Goal: Transaction & Acquisition: Book appointment/travel/reservation

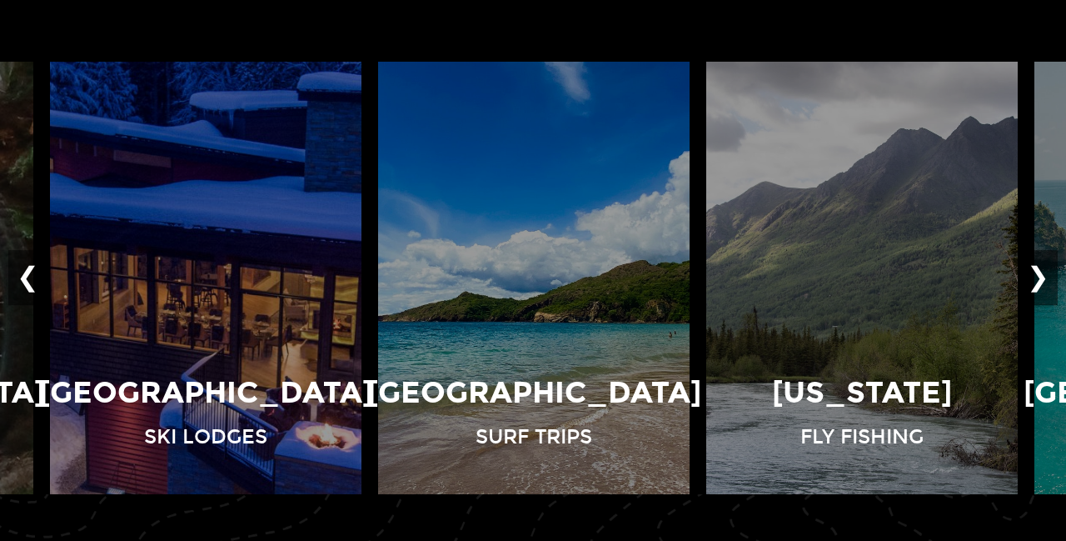
scroll to position [1066, 0]
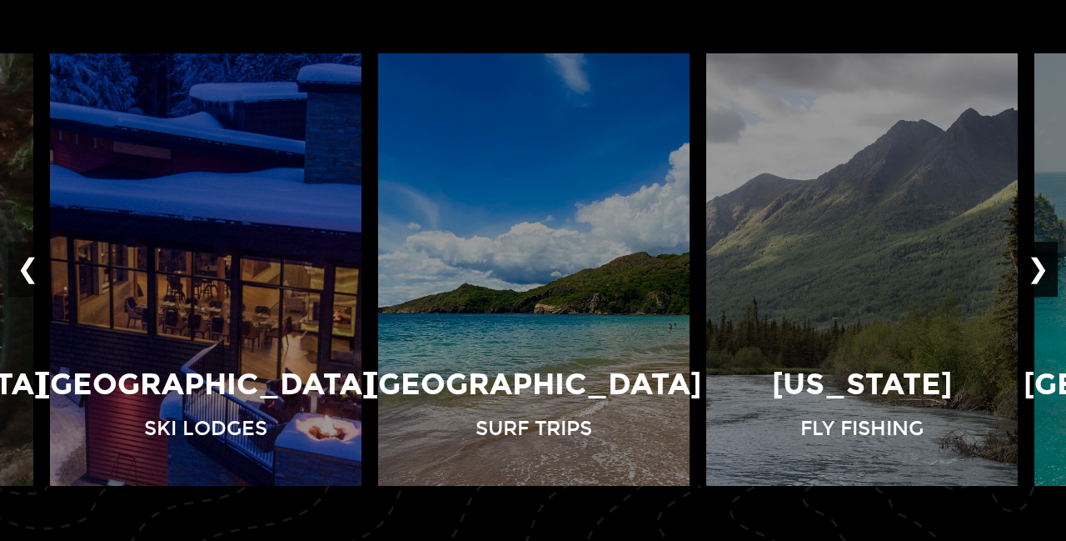
click at [1045, 264] on button "❯" at bounding box center [1038, 269] width 39 height 55
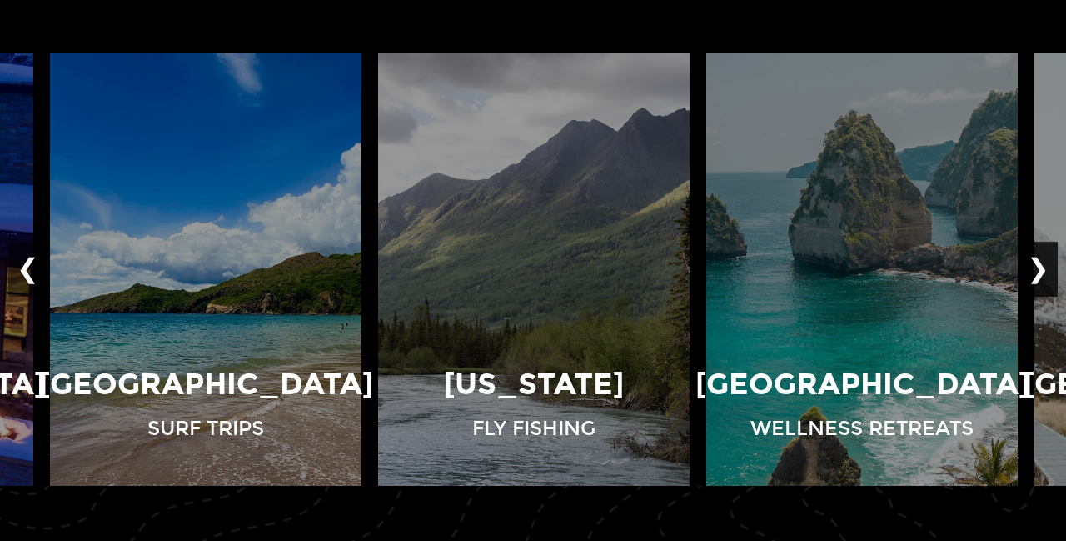
click at [1045, 264] on button "❯" at bounding box center [1038, 269] width 39 height 55
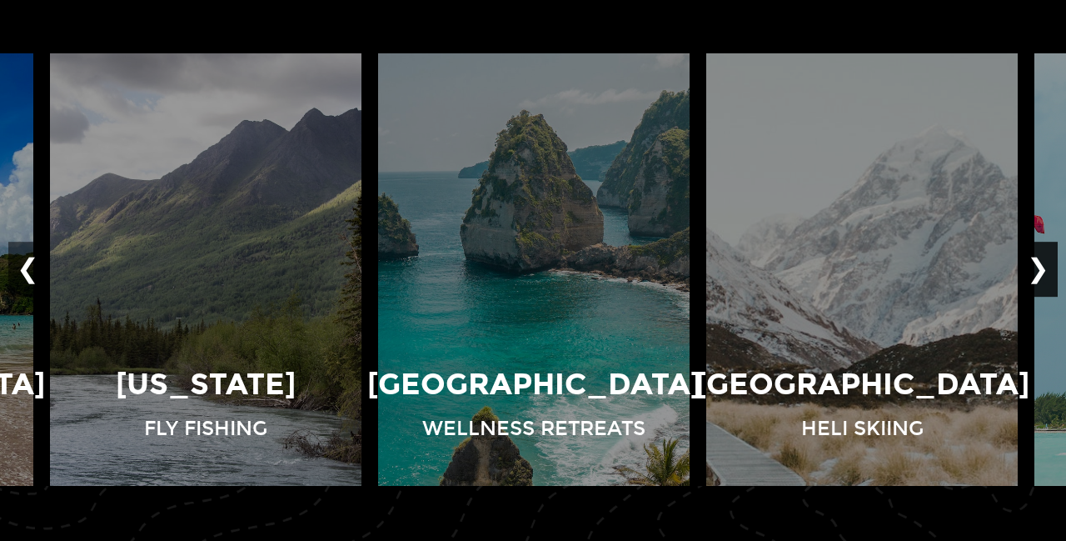
click at [1045, 257] on button "❯" at bounding box center [1038, 269] width 39 height 55
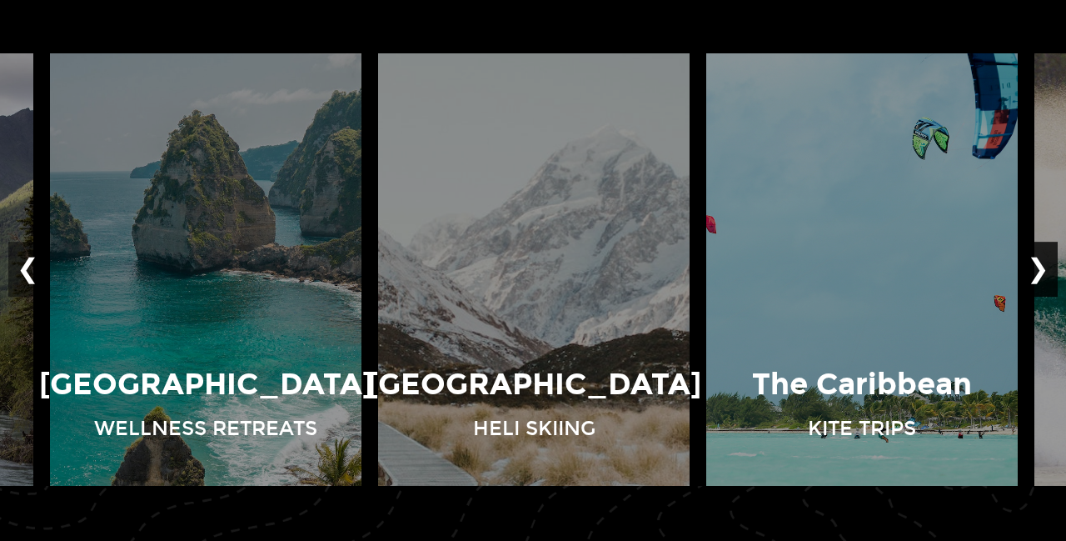
click at [1045, 257] on button "❯" at bounding box center [1038, 269] width 39 height 55
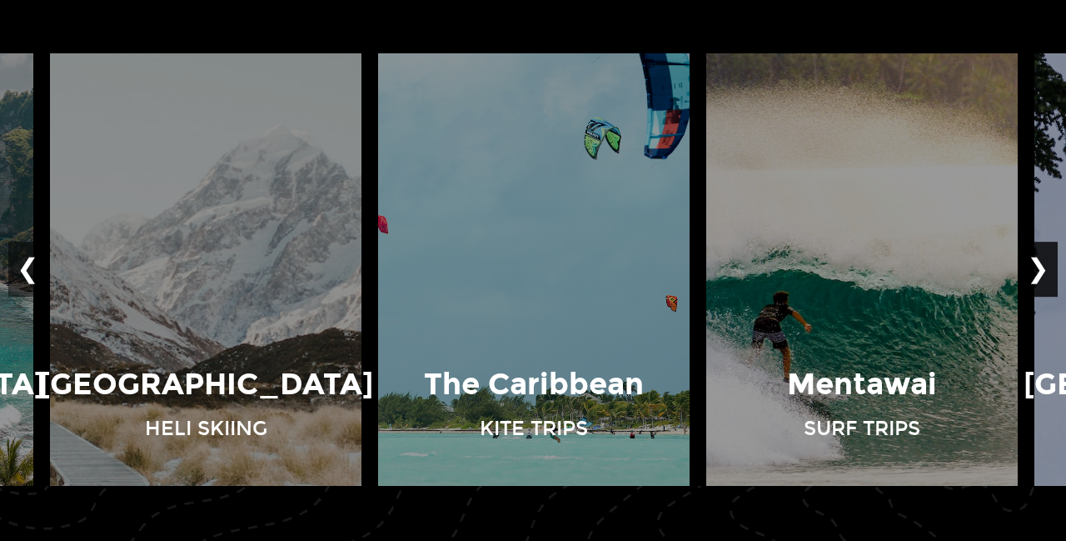
click at [1045, 257] on button "❯" at bounding box center [1038, 269] width 39 height 55
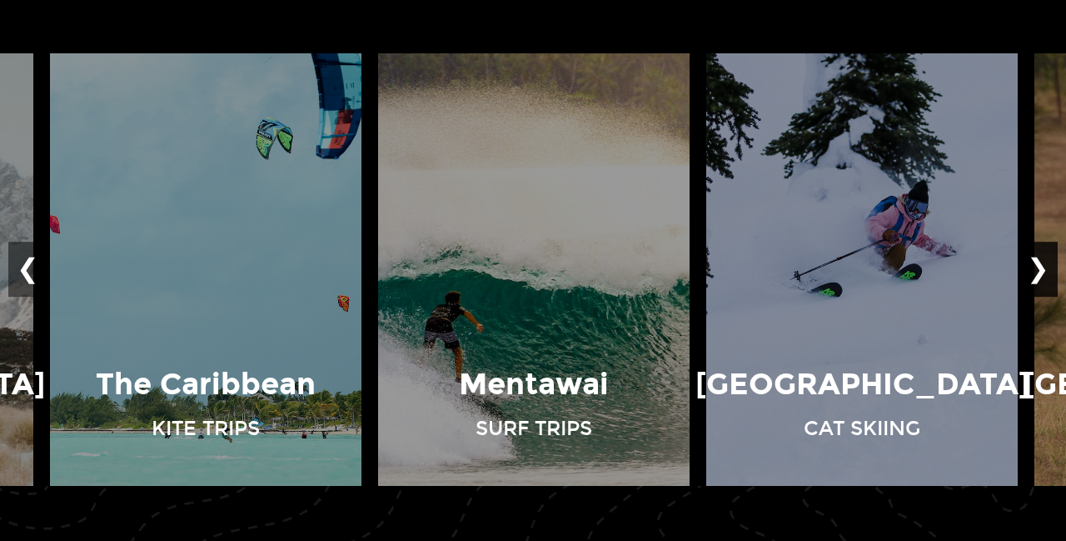
click at [1045, 257] on button "❯" at bounding box center [1038, 269] width 39 height 55
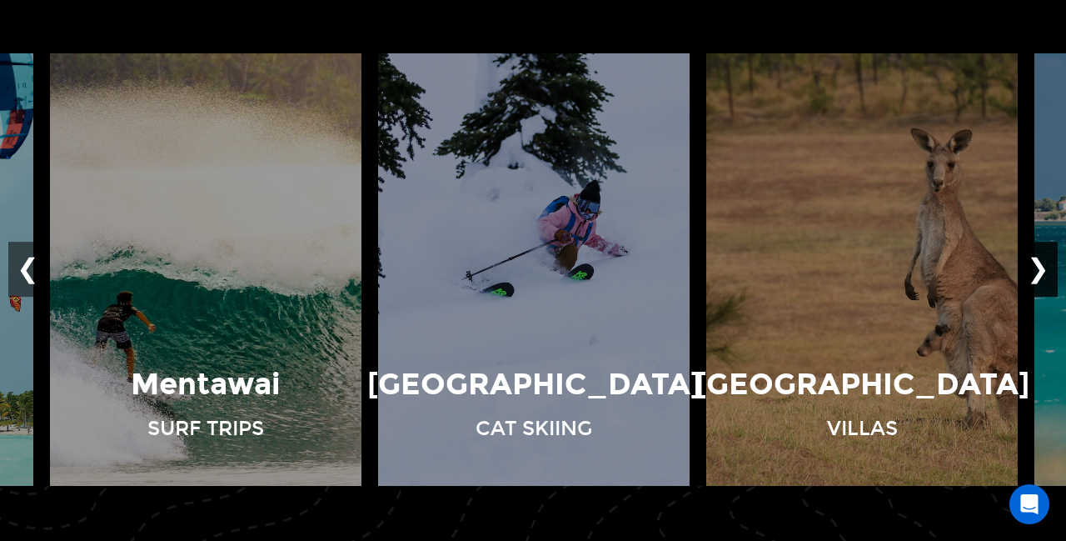
click at [1045, 257] on button "❯" at bounding box center [1038, 269] width 39 height 55
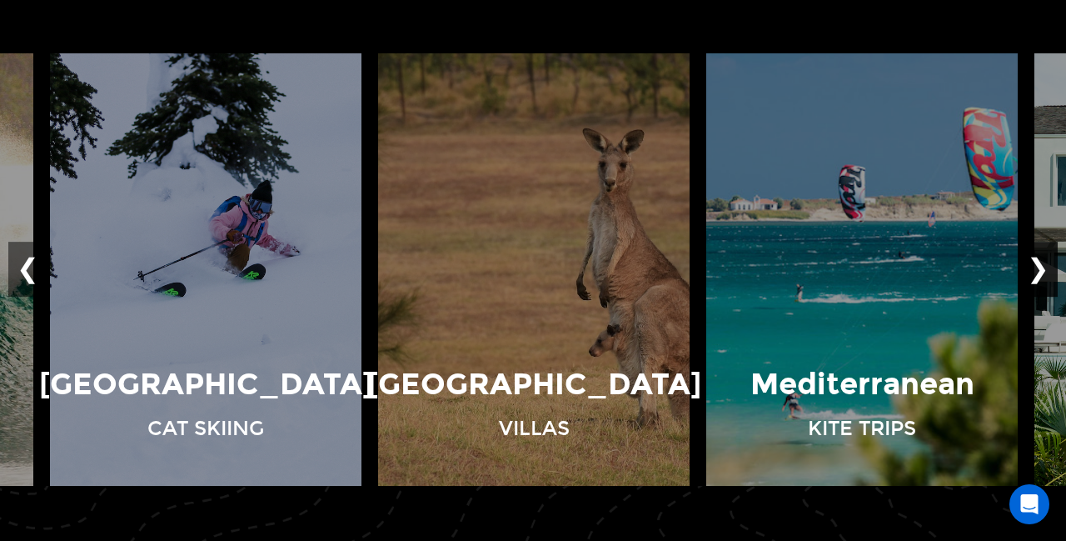
click at [1045, 257] on button "❯" at bounding box center [1038, 269] width 39 height 55
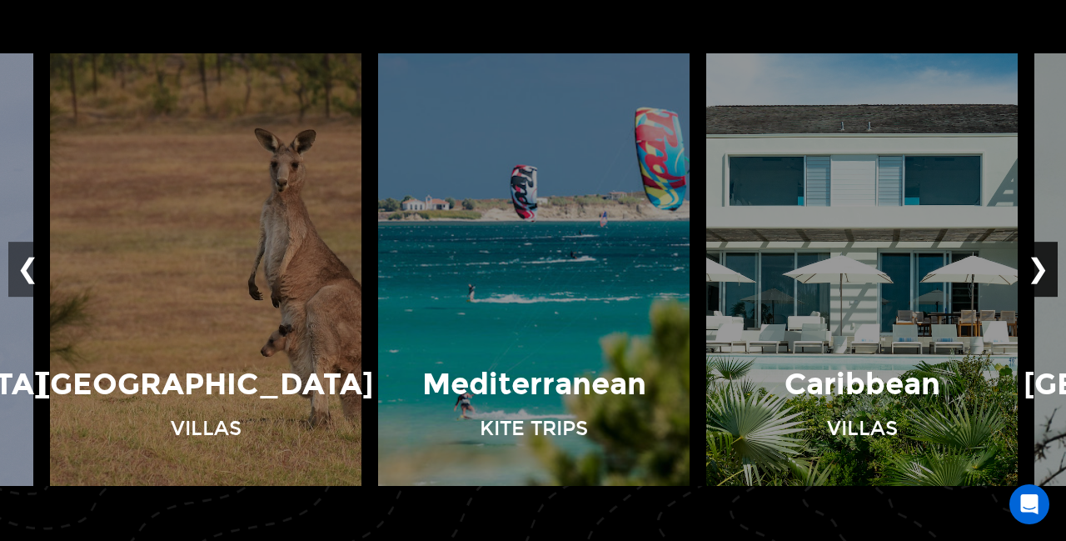
click at [1045, 257] on button "❯" at bounding box center [1038, 269] width 39 height 55
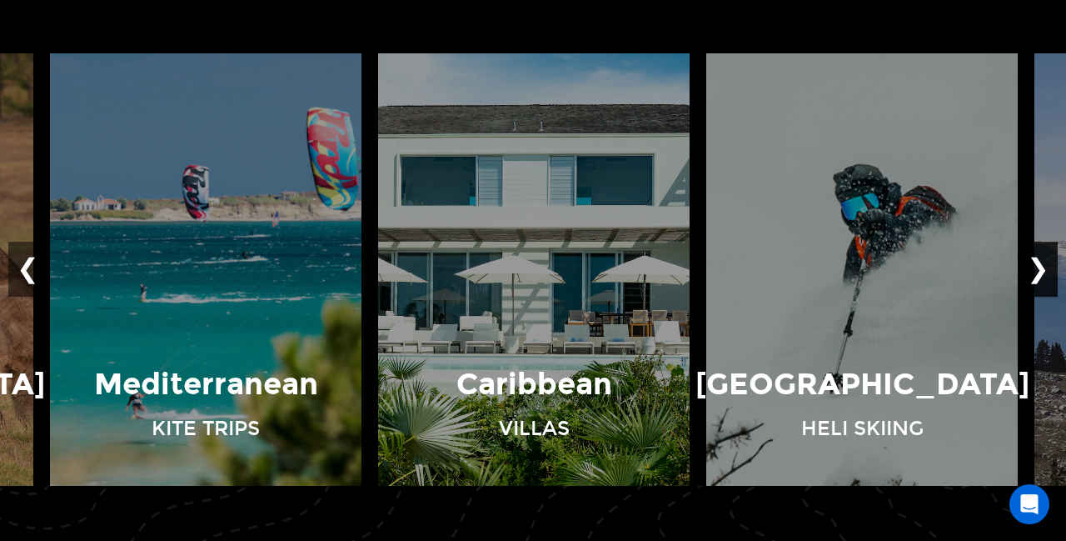
click at [1045, 257] on button "❯" at bounding box center [1038, 269] width 39 height 55
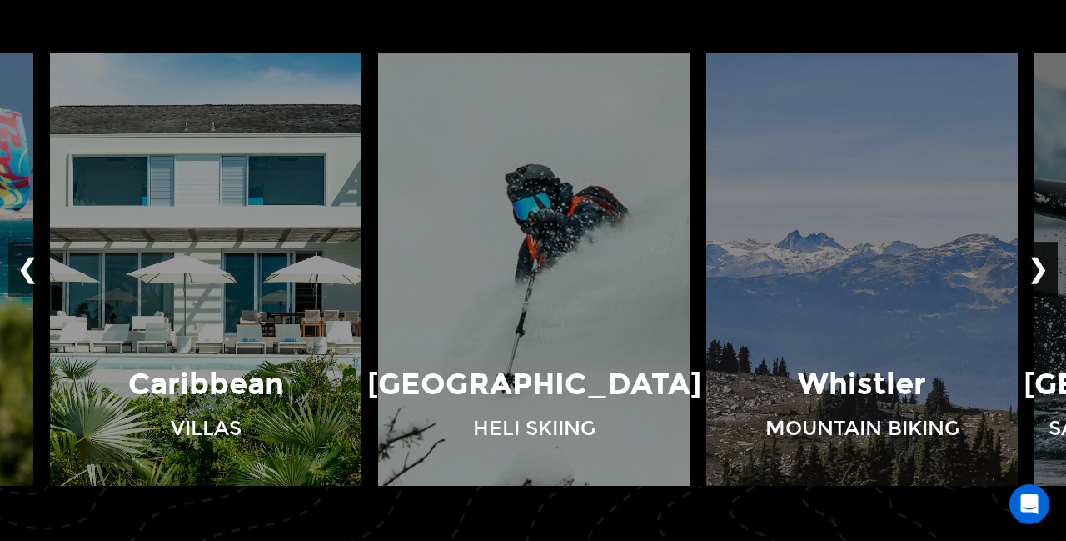
click at [1045, 257] on button "❯" at bounding box center [1038, 269] width 39 height 55
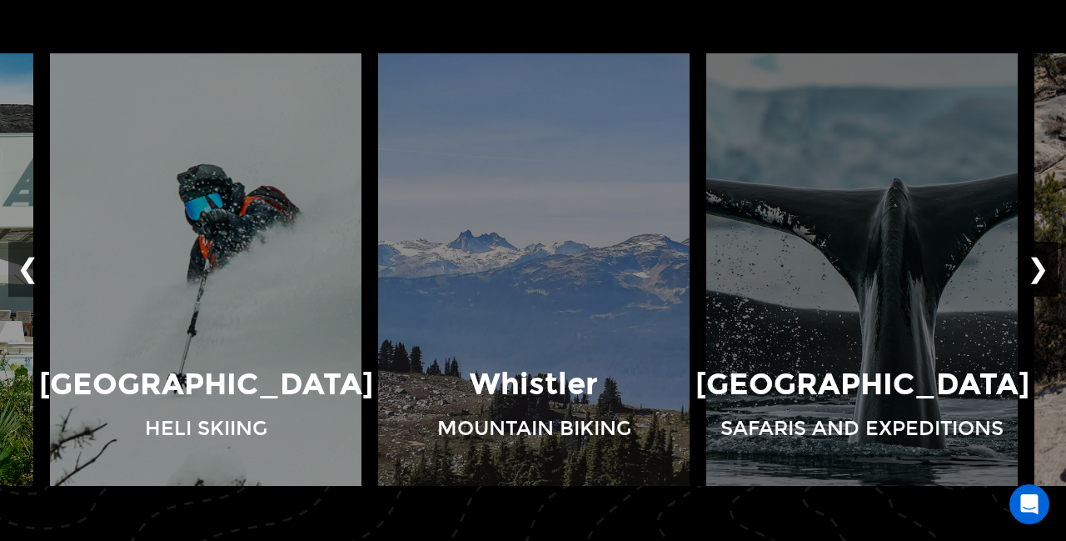
click at [1045, 257] on button "❯" at bounding box center [1038, 269] width 39 height 55
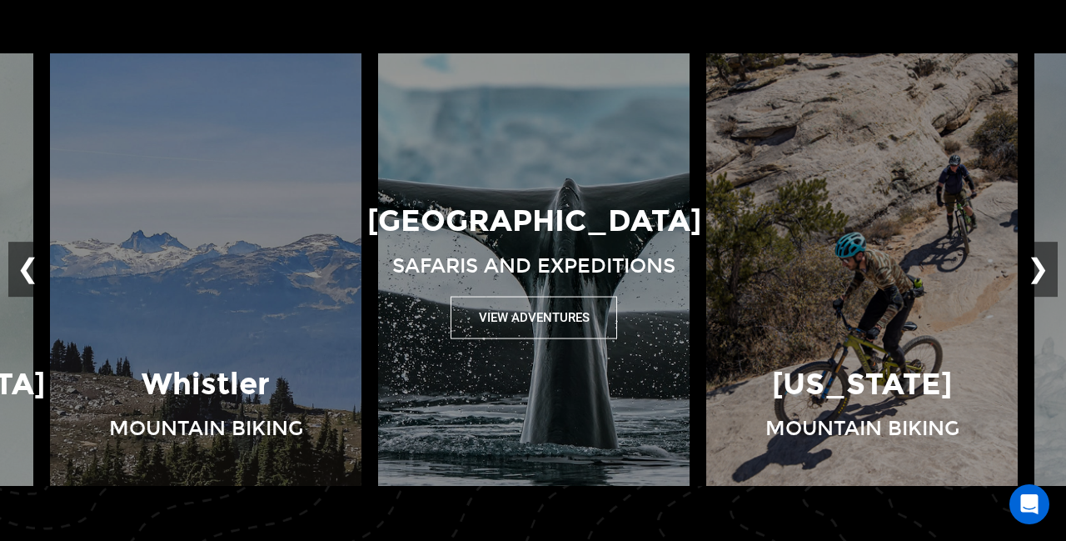
click at [558, 321] on button "View Adventures" at bounding box center [534, 317] width 167 height 42
click at [554, 310] on button "View Adventures" at bounding box center [534, 317] width 167 height 42
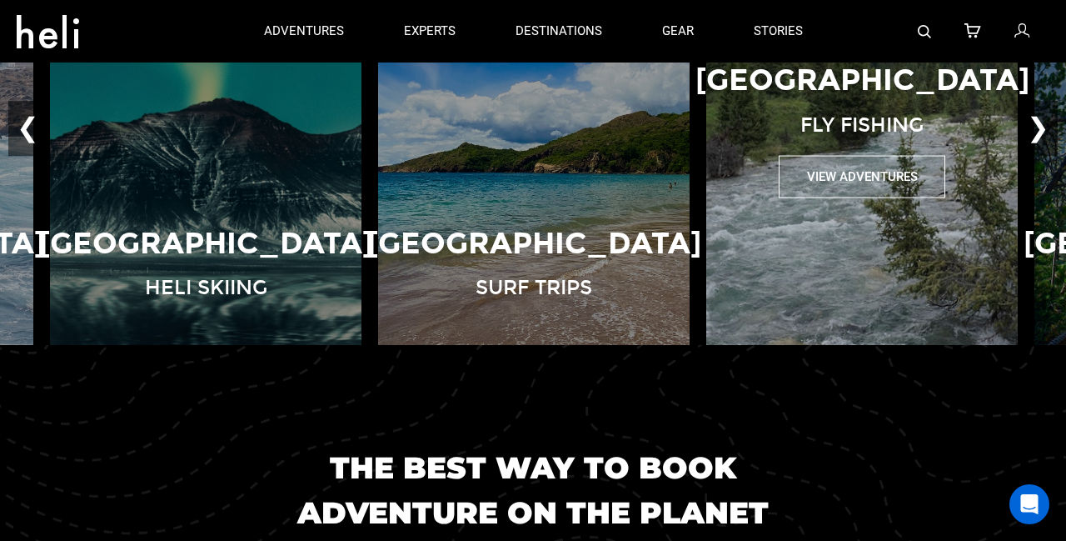
scroll to position [1139, 0]
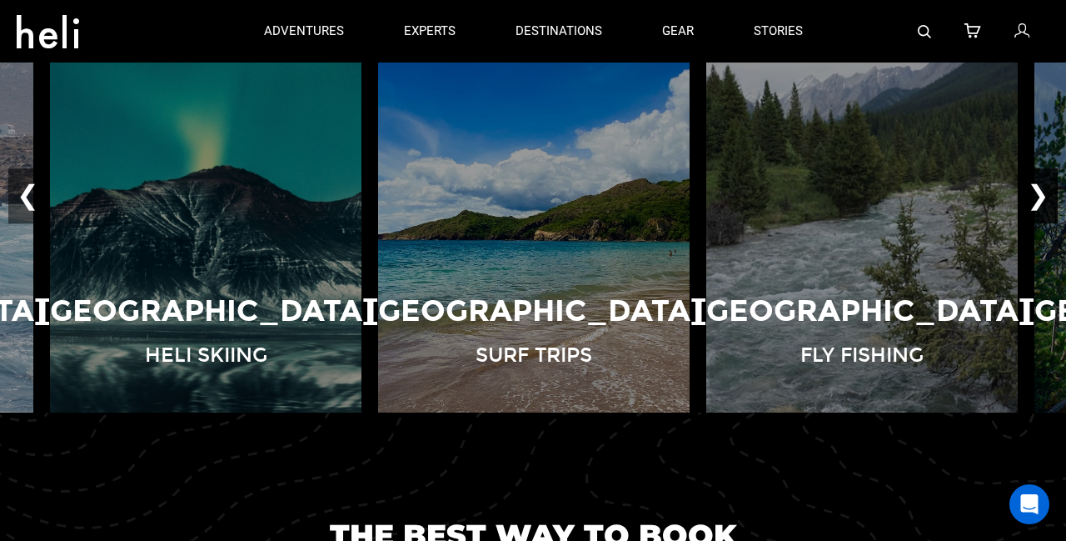
click at [1043, 196] on button "❯" at bounding box center [1038, 195] width 39 height 55
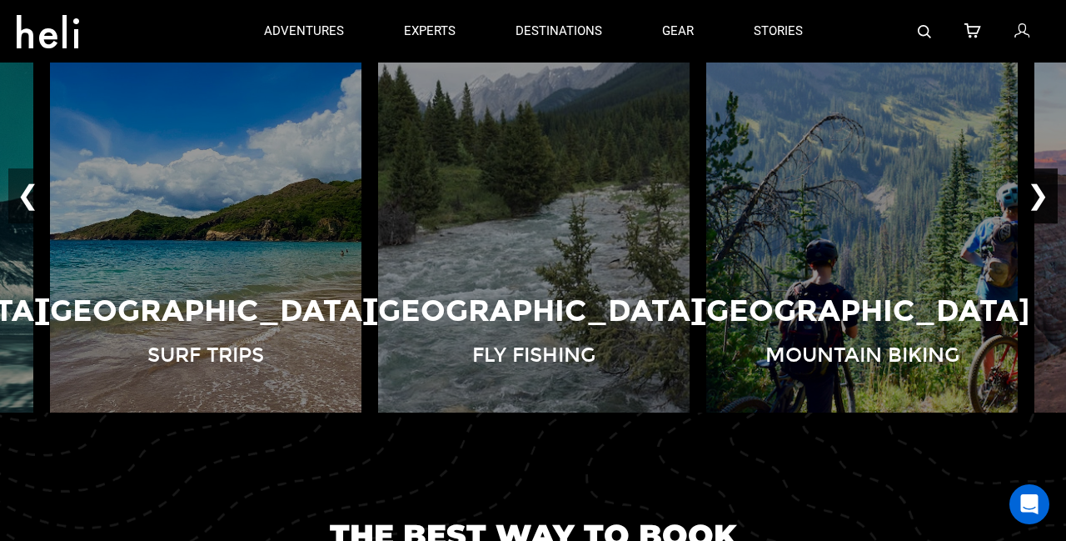
click at [1043, 196] on button "❯" at bounding box center [1038, 195] width 39 height 55
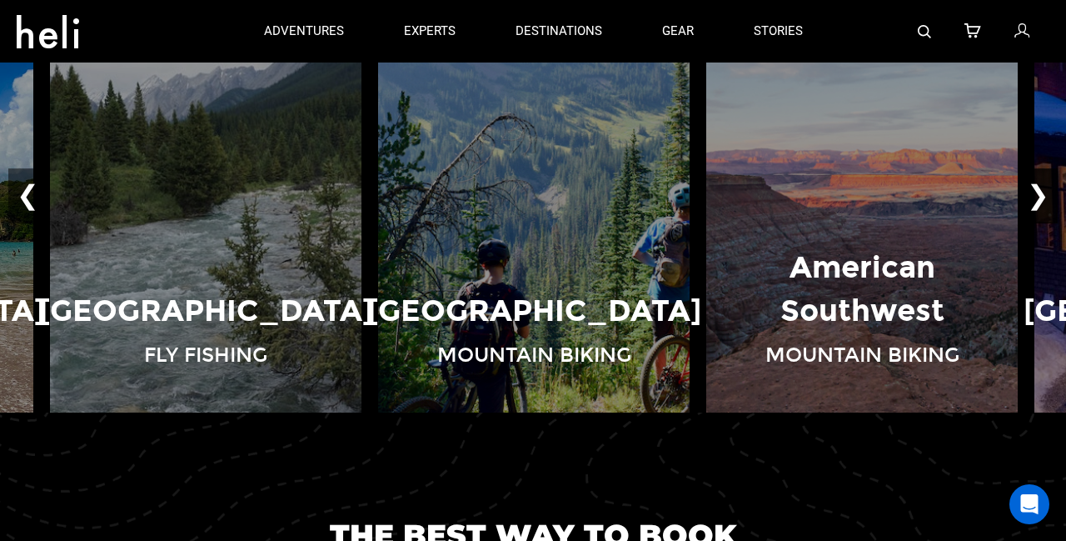
click at [1043, 196] on button "❯" at bounding box center [1038, 195] width 39 height 55
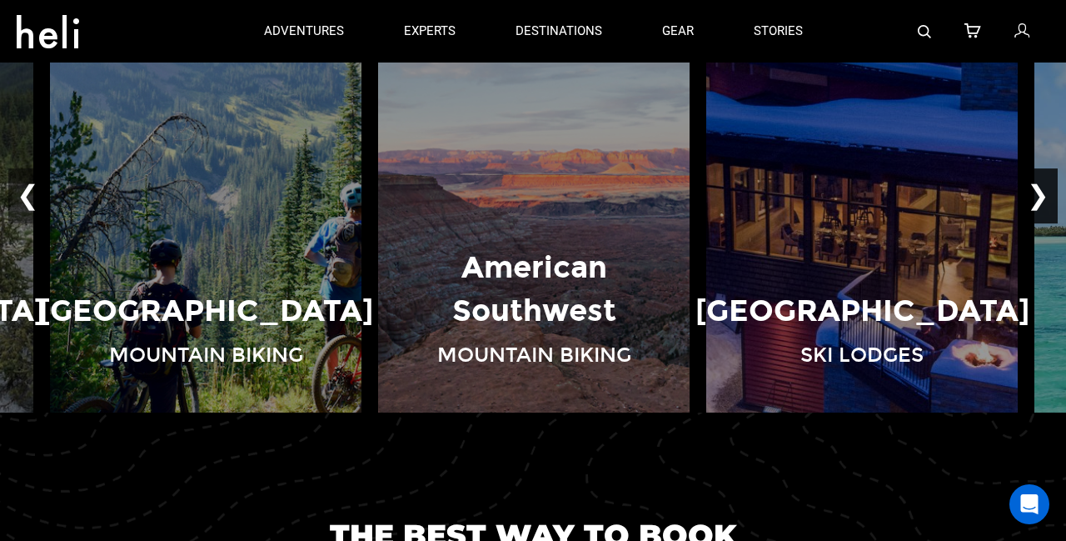
click at [1043, 196] on button "❯" at bounding box center [1038, 195] width 39 height 55
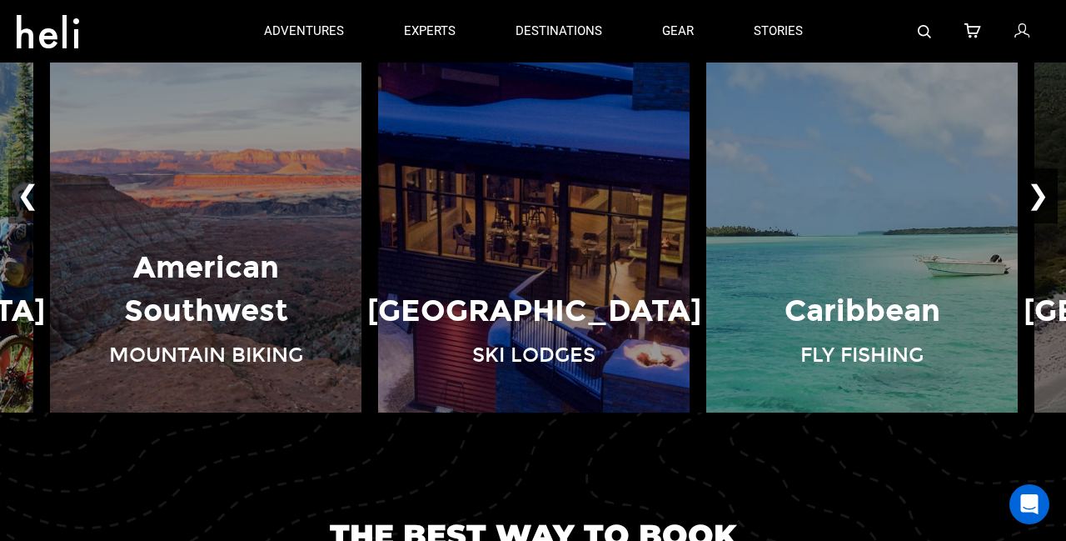
click at [1043, 196] on button "❯" at bounding box center [1038, 195] width 39 height 55
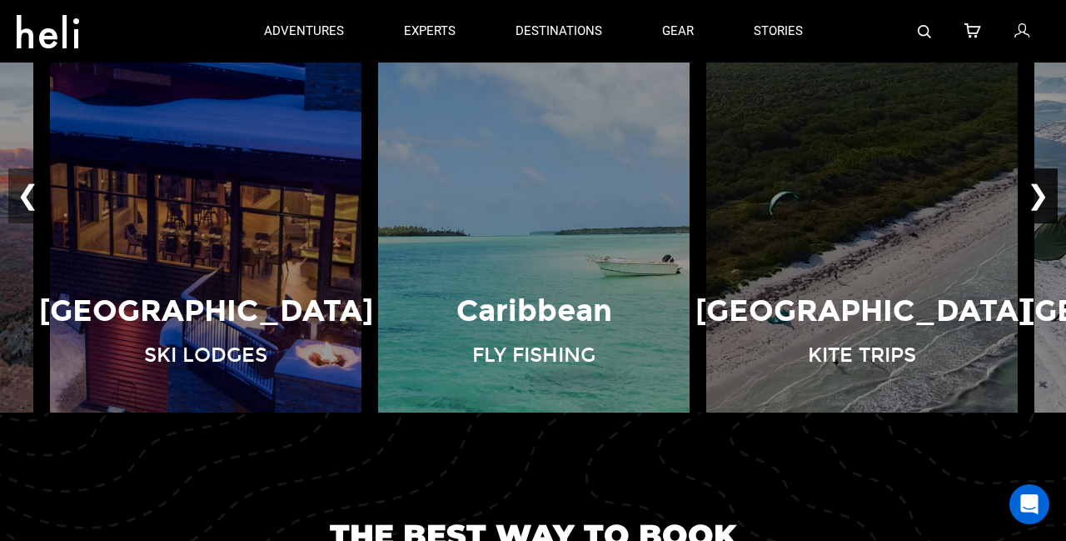
click at [1043, 196] on button "❯" at bounding box center [1038, 195] width 39 height 55
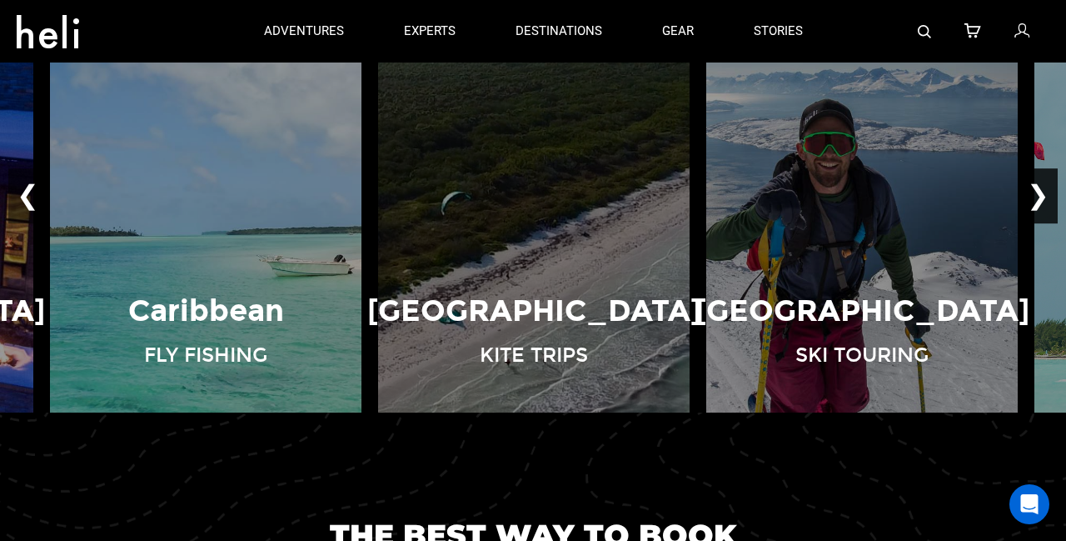
click at [1043, 196] on button "❯" at bounding box center [1038, 195] width 39 height 55
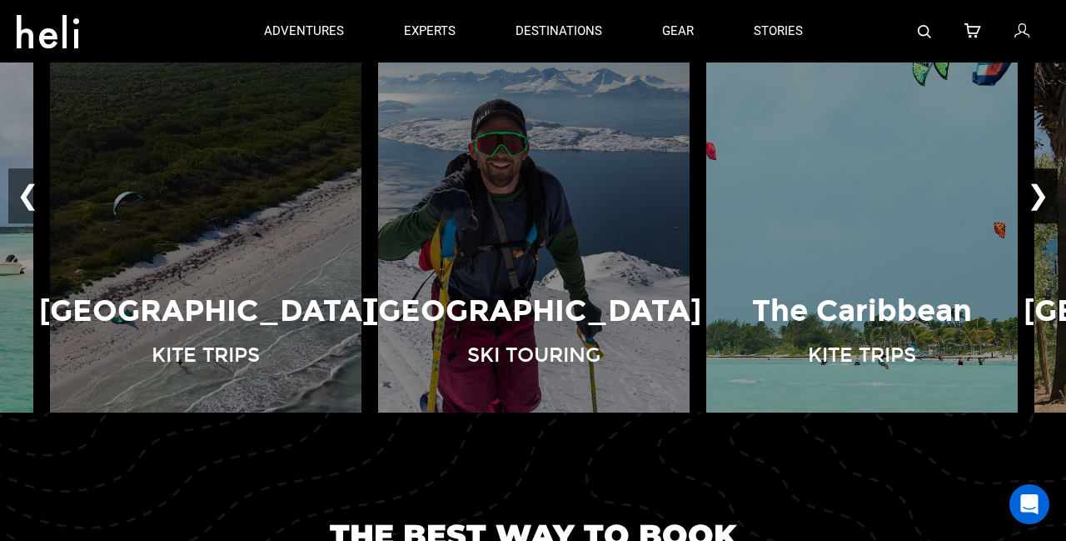
click at [1043, 196] on button "❯" at bounding box center [1038, 195] width 39 height 55
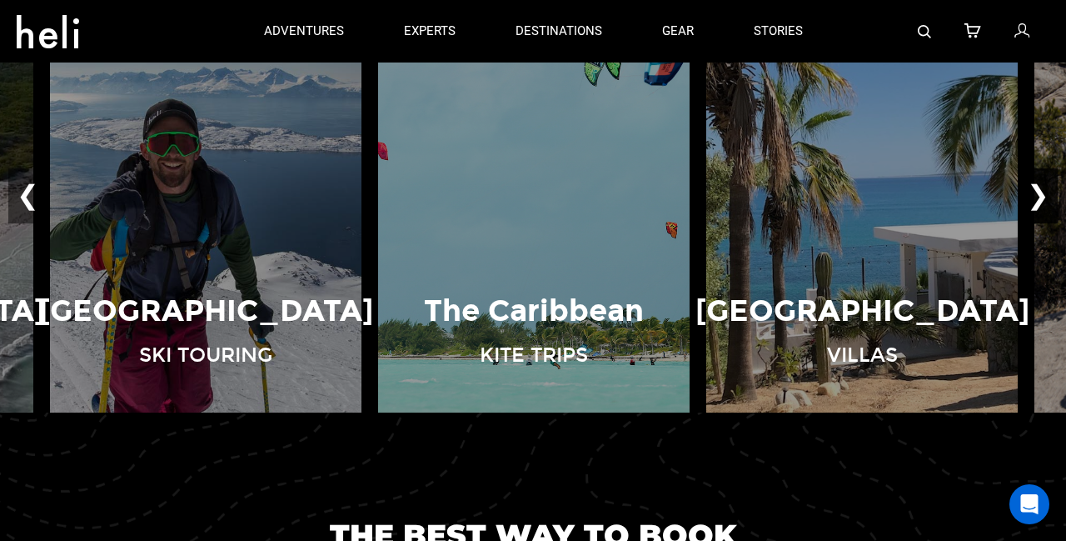
click at [1043, 196] on button "❯" at bounding box center [1038, 195] width 39 height 55
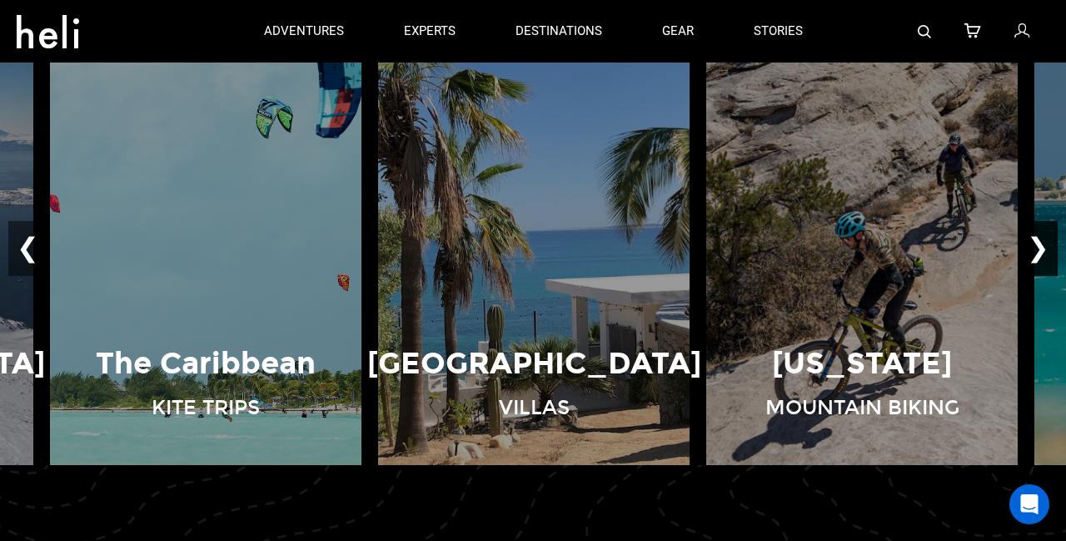
scroll to position [1073, 0]
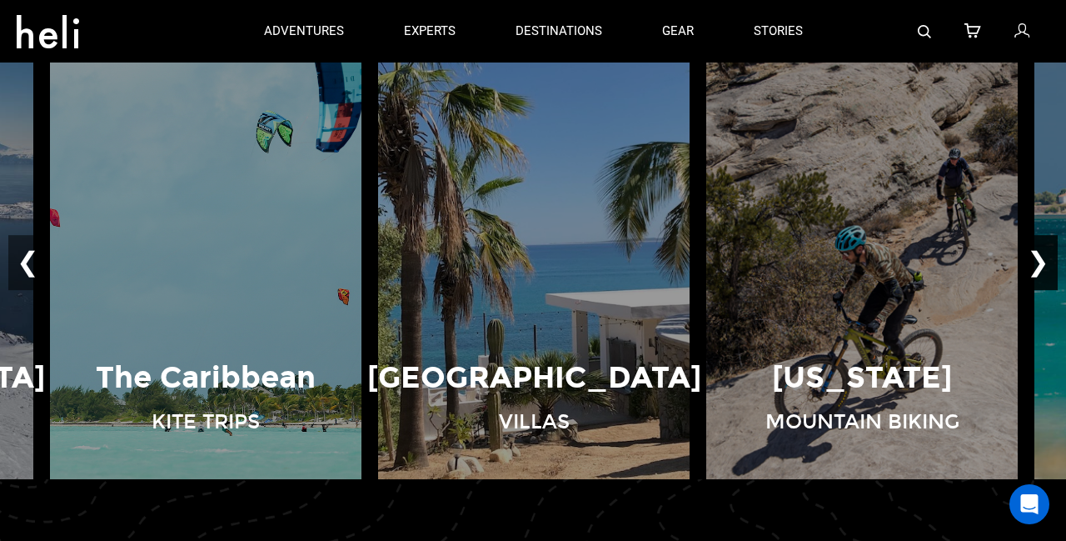
click at [1042, 262] on button "❯" at bounding box center [1038, 262] width 39 height 55
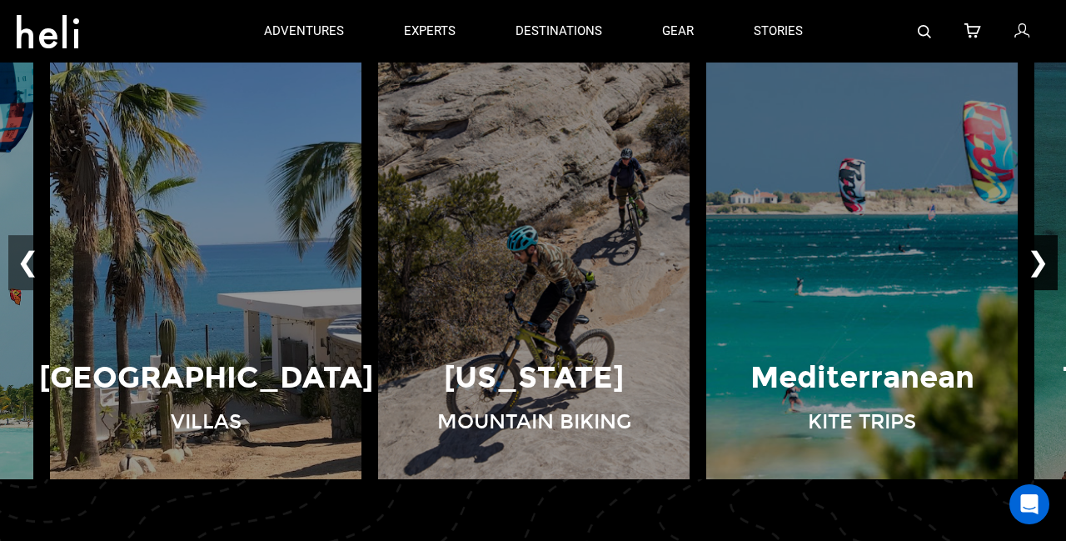
click at [1042, 262] on button "❯" at bounding box center [1038, 262] width 39 height 55
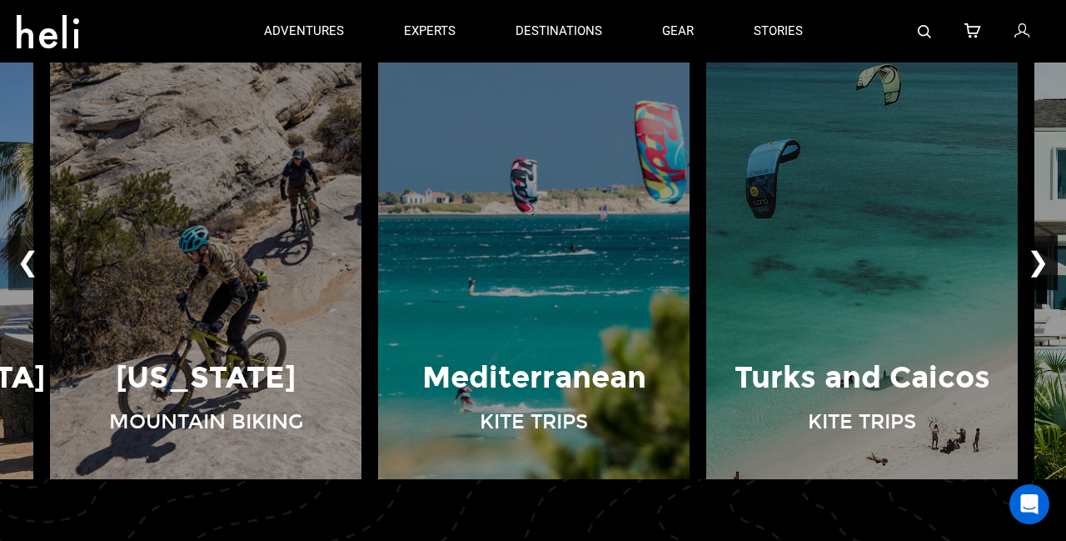
click at [1042, 262] on button "❯" at bounding box center [1038, 262] width 39 height 55
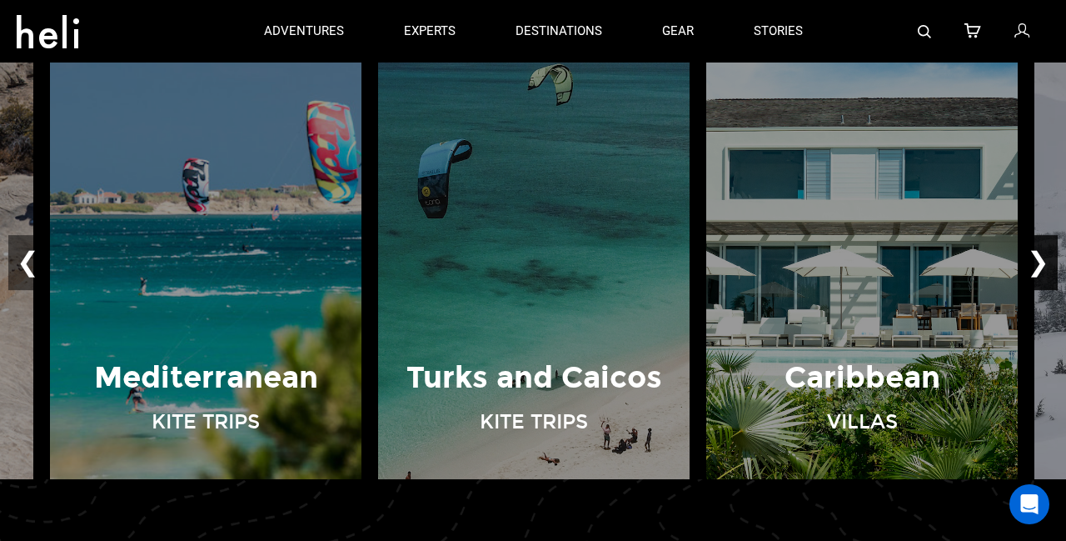
click at [1042, 262] on button "❯" at bounding box center [1038, 262] width 39 height 55
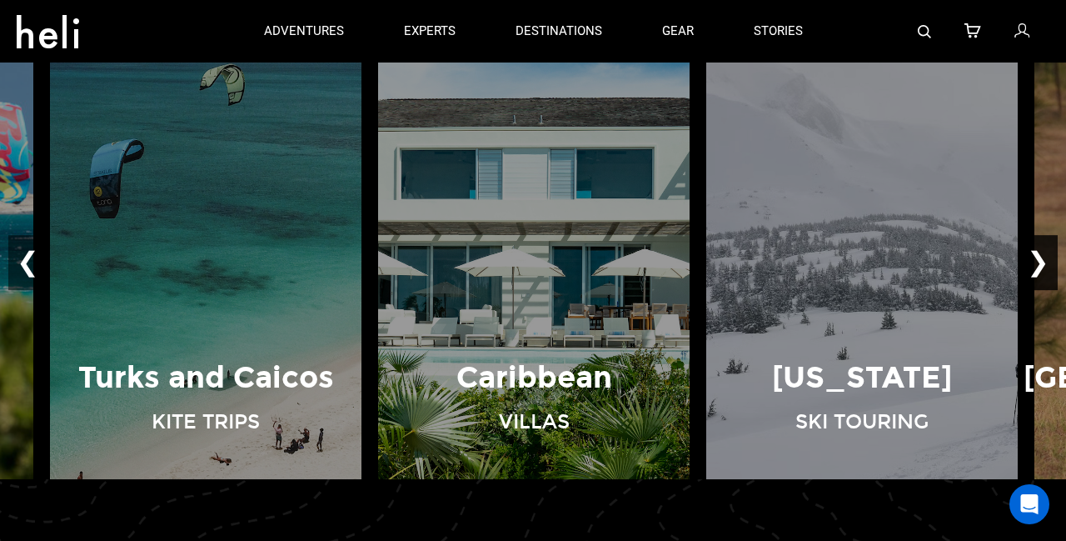
click at [1042, 262] on button "❯" at bounding box center [1038, 262] width 39 height 55
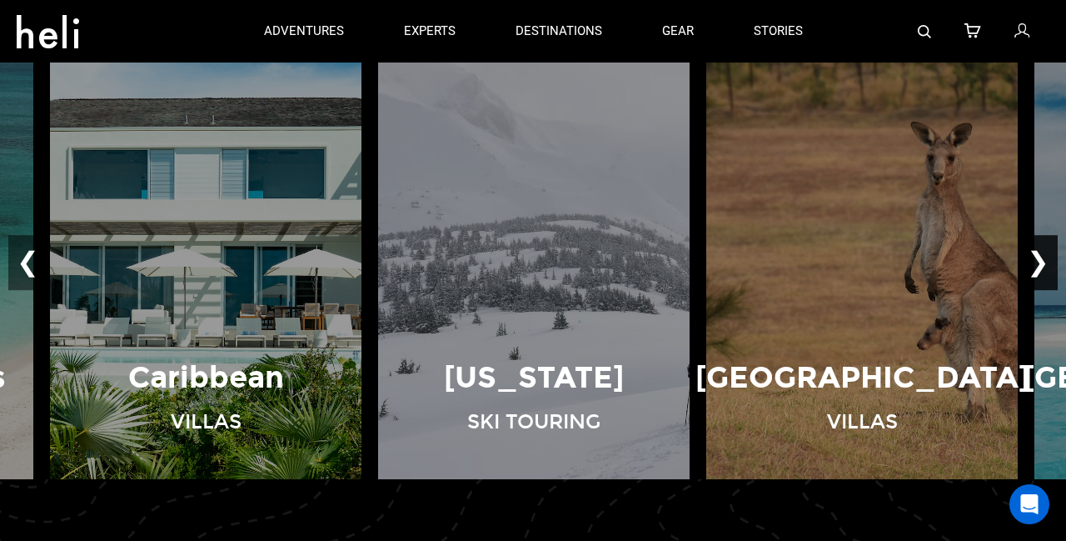
click at [1042, 262] on button "❯" at bounding box center [1038, 262] width 39 height 55
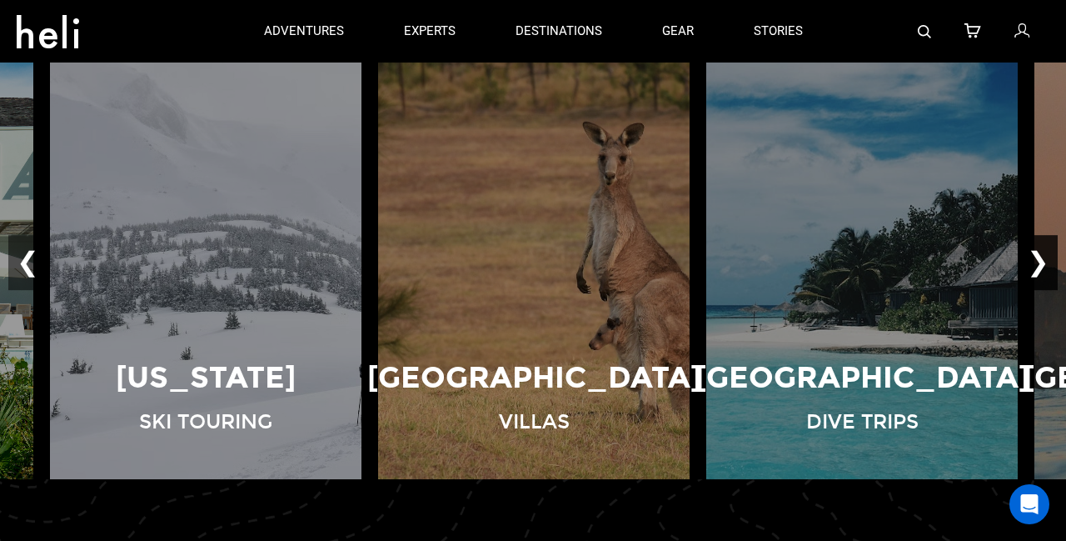
click at [1042, 262] on button "❯" at bounding box center [1038, 262] width 39 height 55
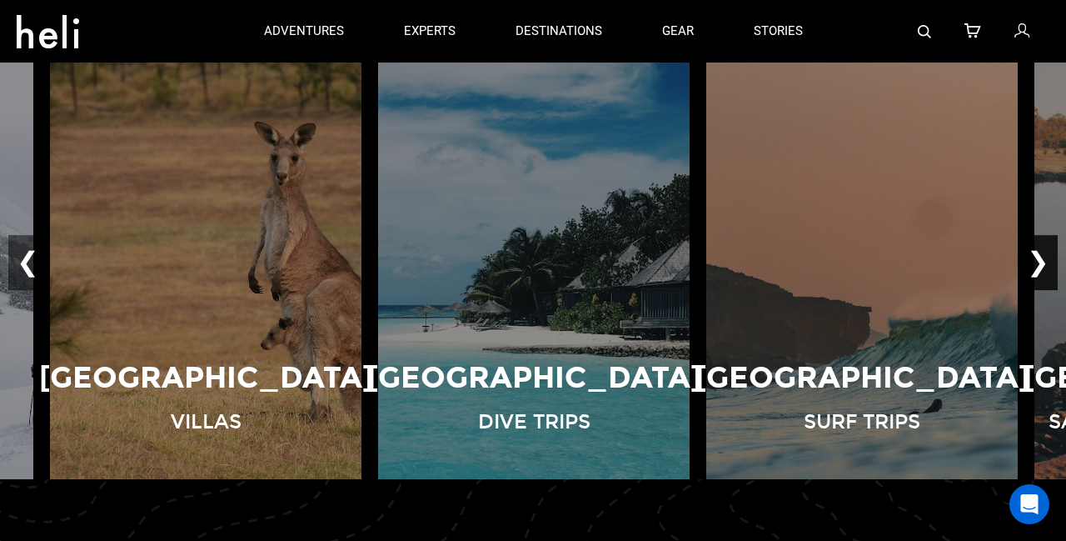
click at [1042, 262] on button "❯" at bounding box center [1038, 262] width 39 height 55
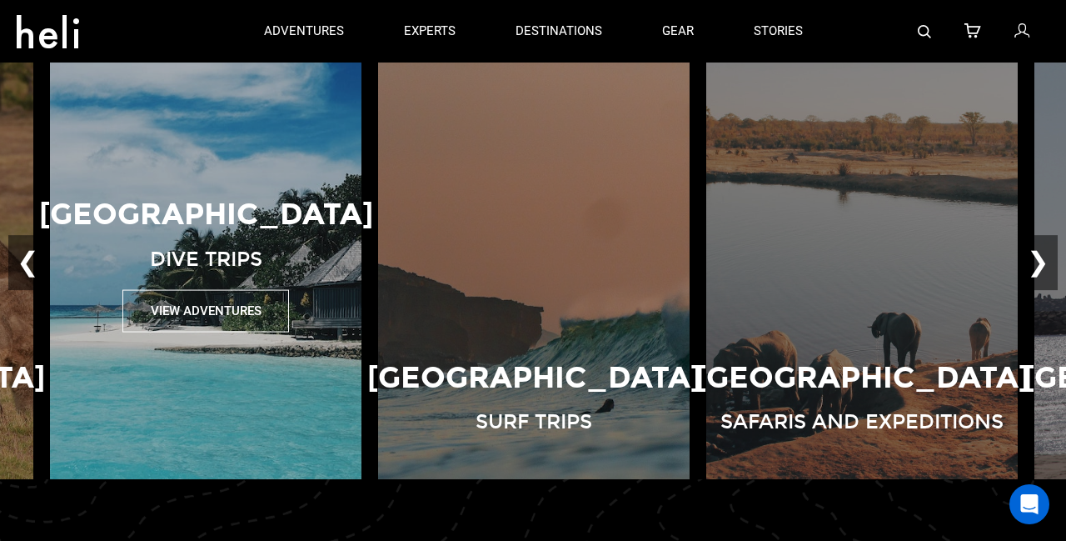
click at [243, 320] on button "View Adventures" at bounding box center [205, 310] width 167 height 42
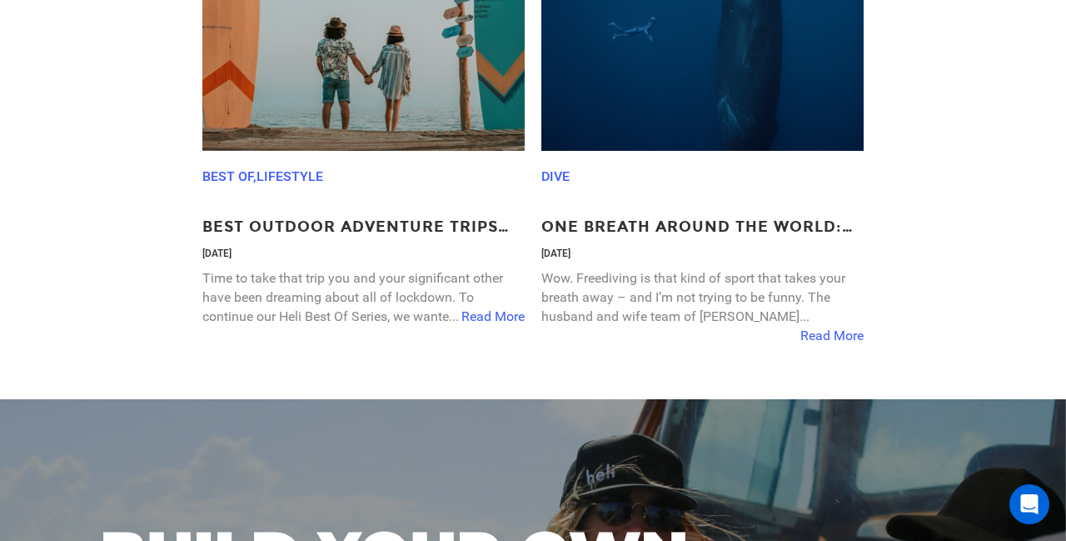
scroll to position [2684, 0]
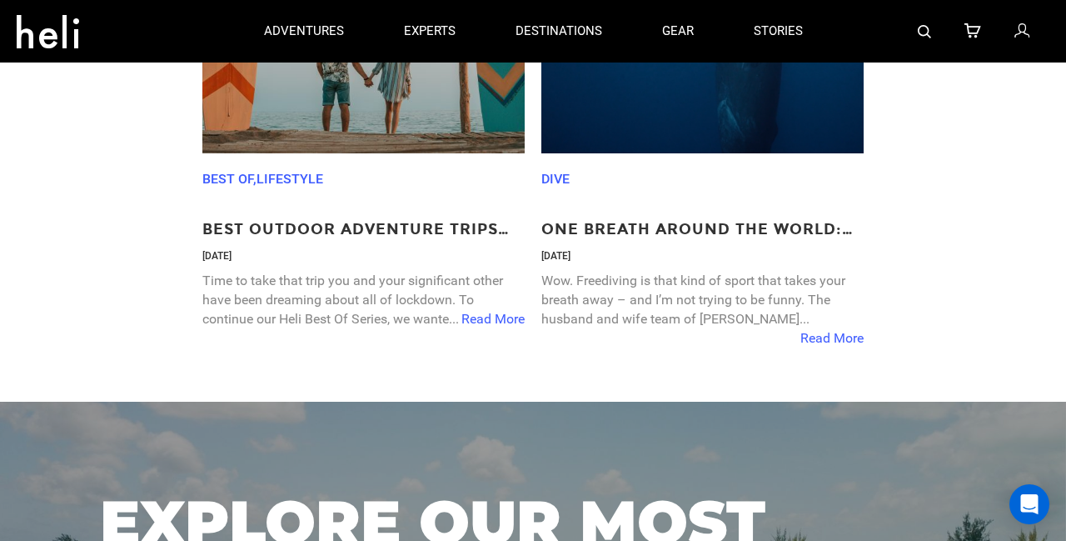
drag, startPoint x: 481, startPoint y: 332, endPoint x: 570, endPoint y: 326, distance: 89.3
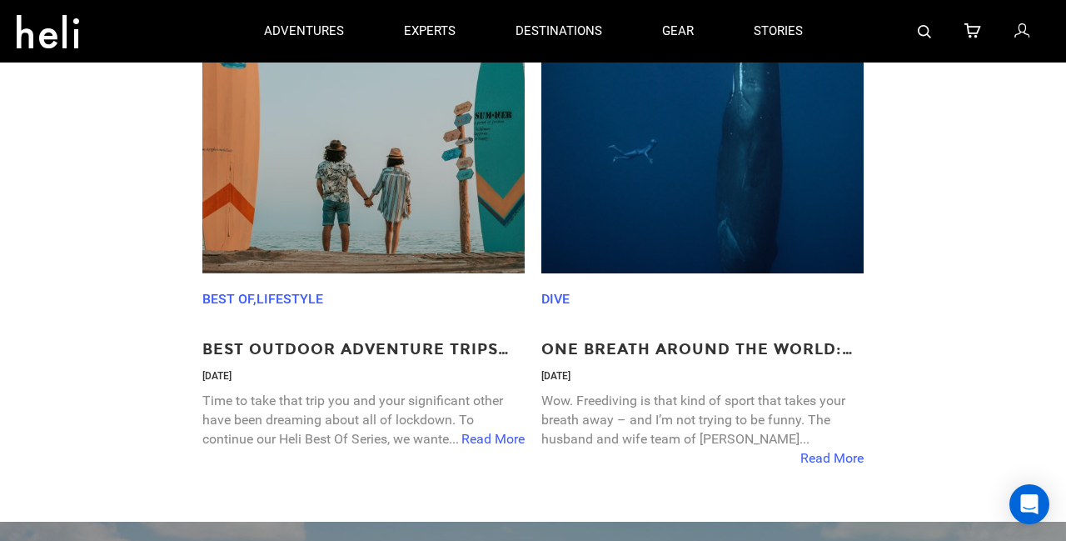
click at [820, 449] on span "Read More" at bounding box center [831, 458] width 63 height 19
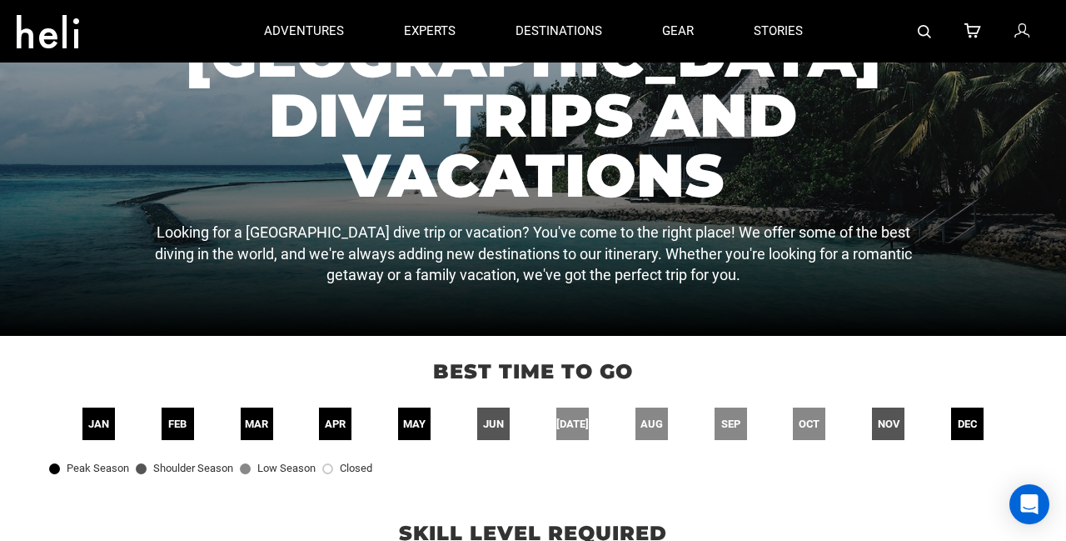
scroll to position [0, 0]
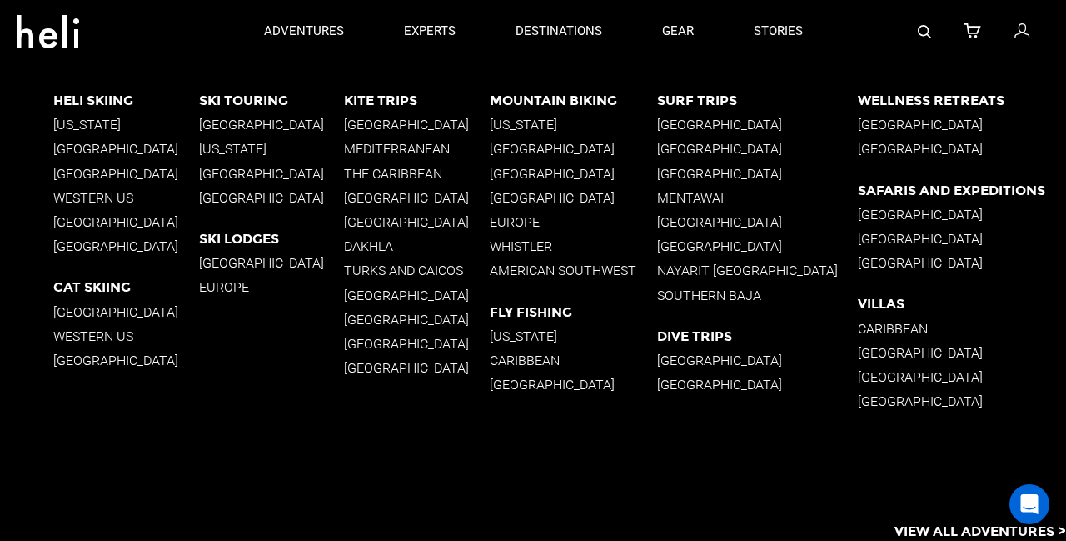
click at [858, 123] on p "[GEOGRAPHIC_DATA]" at bounding box center [962, 125] width 208 height 16
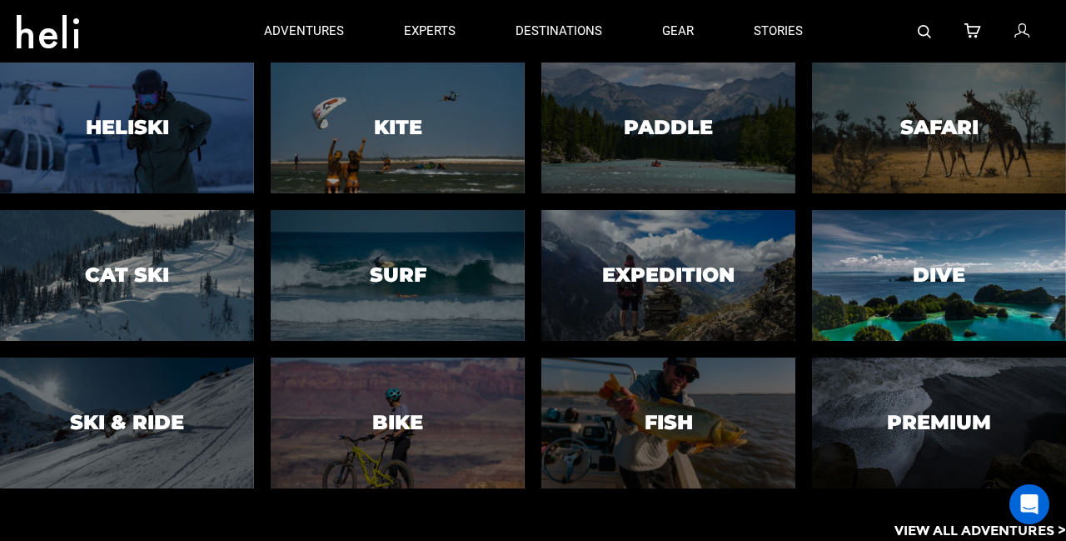
click at [834, 242] on div at bounding box center [939, 274] width 259 height 133
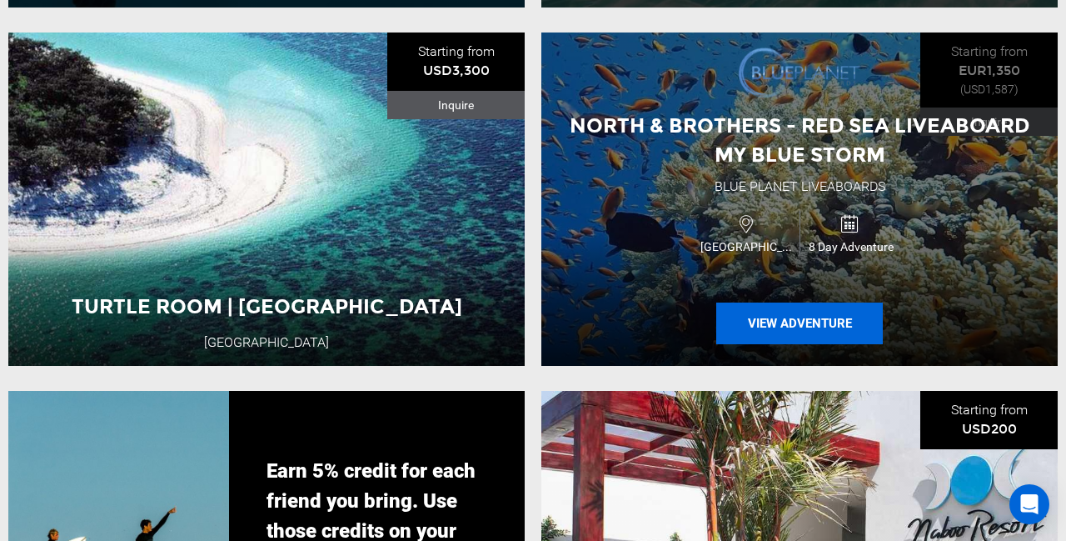
scroll to position [2735, 0]
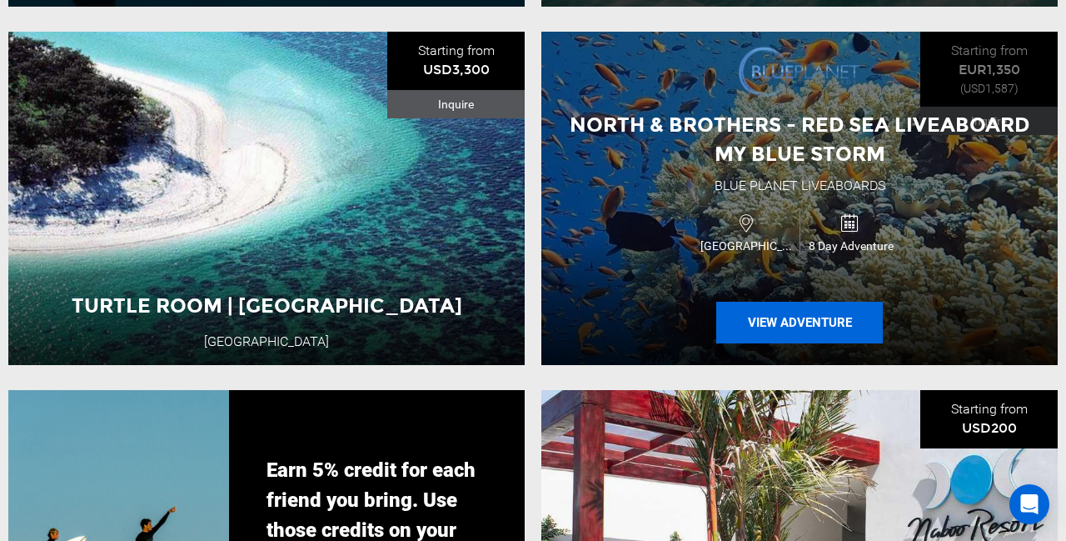
click at [804, 324] on button "View Adventure" at bounding box center [799, 323] width 167 height 42
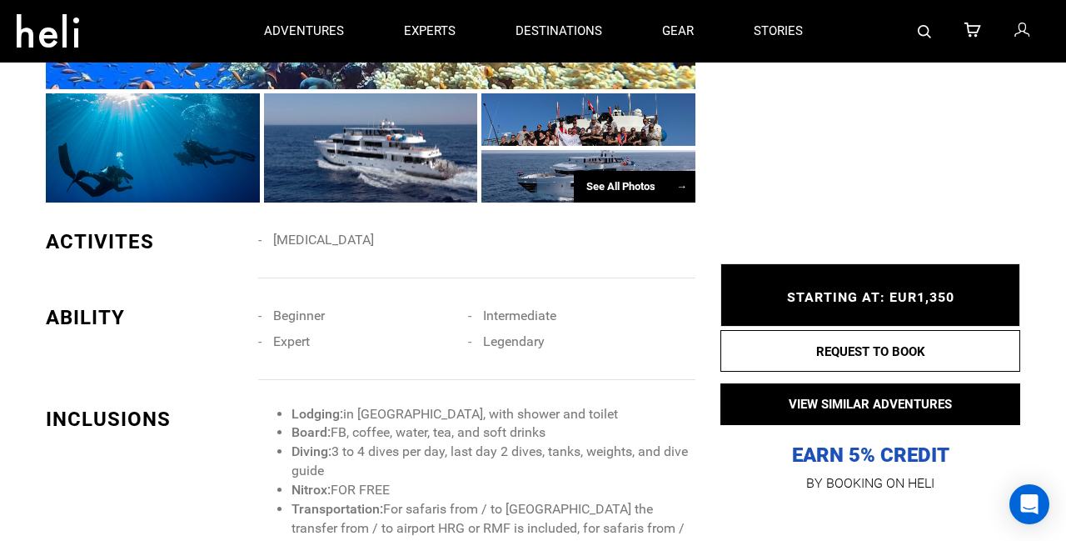
scroll to position [1789, 0]
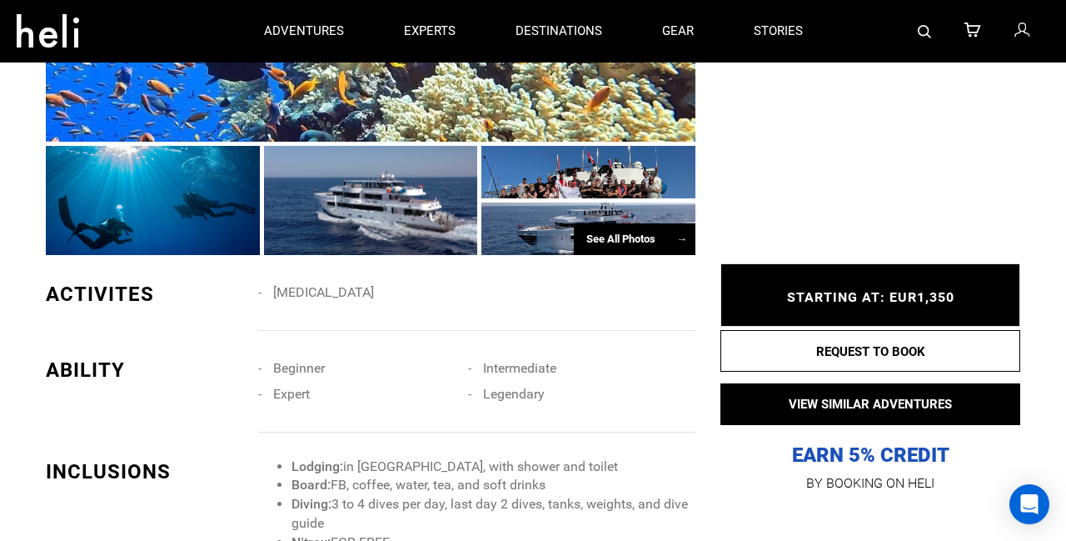
click at [441, 172] on div at bounding box center [371, 200] width 214 height 109
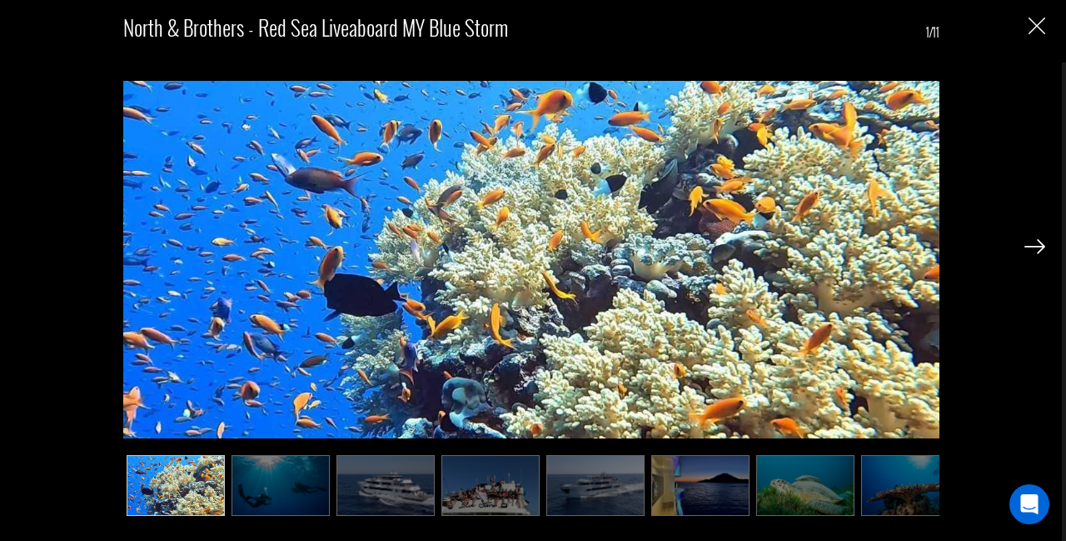
click at [521, 486] on img at bounding box center [490, 485] width 98 height 61
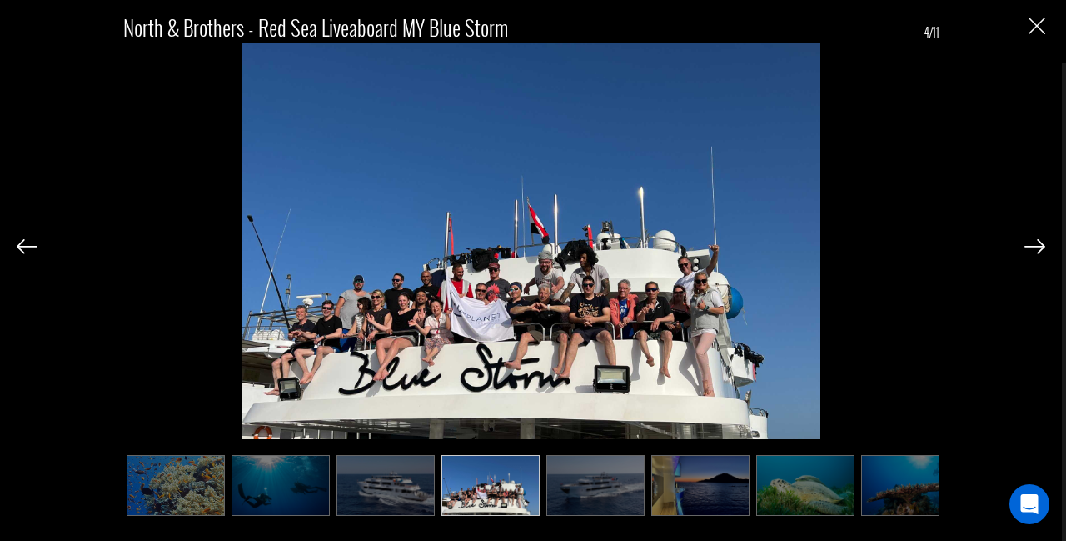
click at [421, 481] on img at bounding box center [386, 485] width 98 height 61
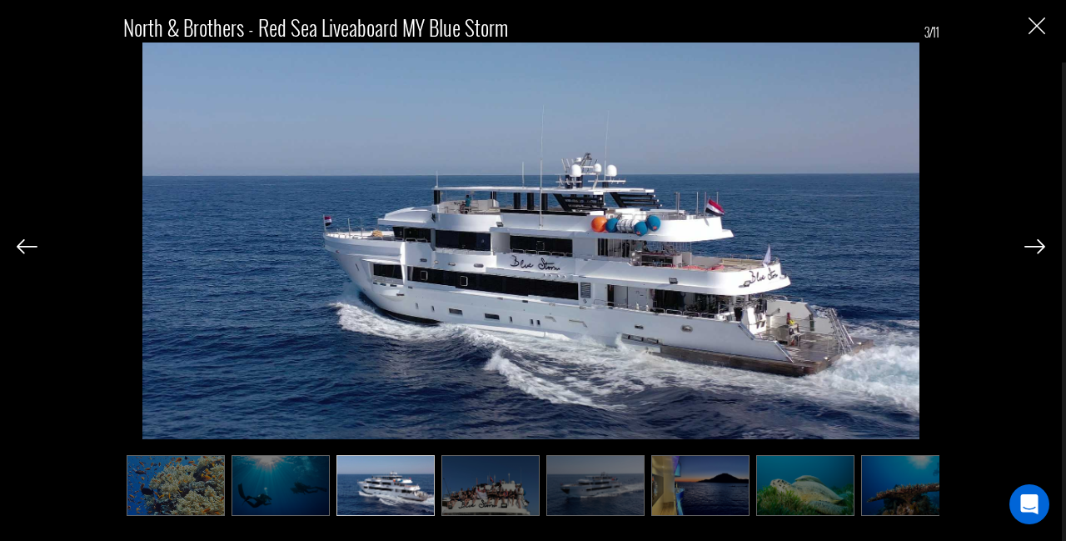
click at [564, 482] on img at bounding box center [595, 485] width 98 height 61
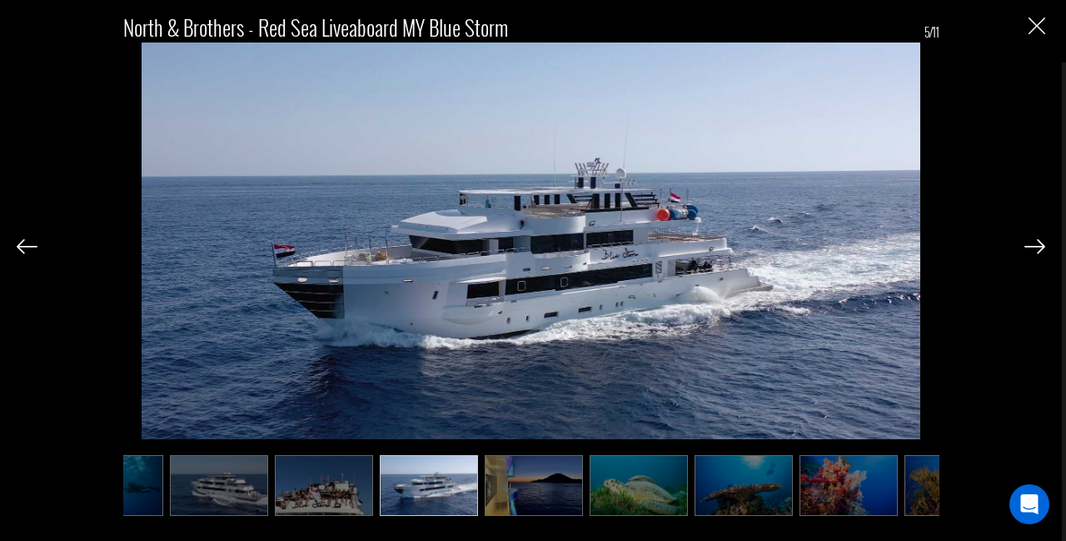
scroll to position [0, 167]
click at [1045, 34] on img "Close" at bounding box center [1037, 25] width 17 height 17
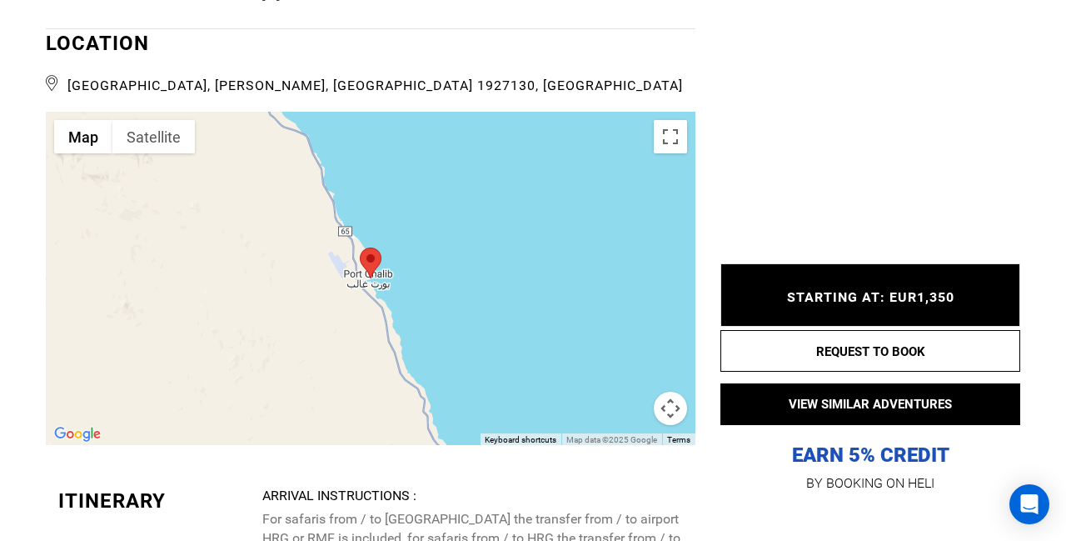
scroll to position [4538, 0]
